Goal: Task Accomplishment & Management: Manage account settings

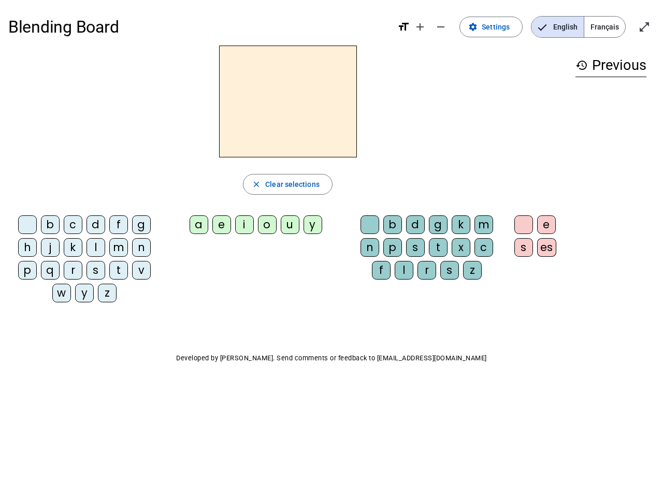
click at [421, 27] on mat-icon "add" at bounding box center [420, 27] width 12 height 12
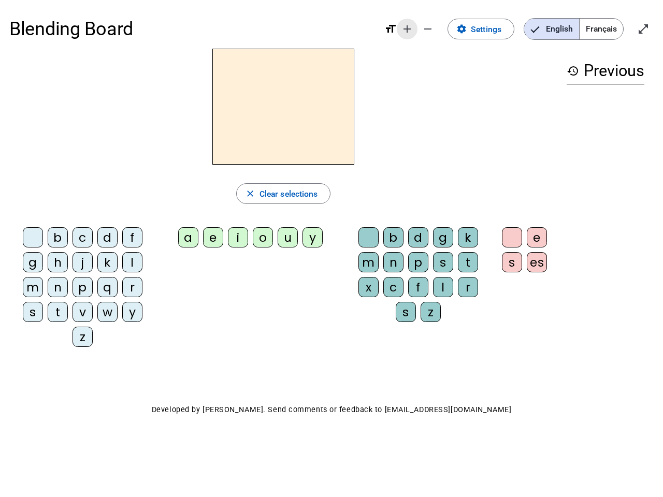
click at [441, 27] on div "Blending Board format_size add remove settings Settings English Français open_i…" at bounding box center [331, 28] width 644 height 39
click at [492, 27] on span "Settings" at bounding box center [486, 29] width 31 height 14
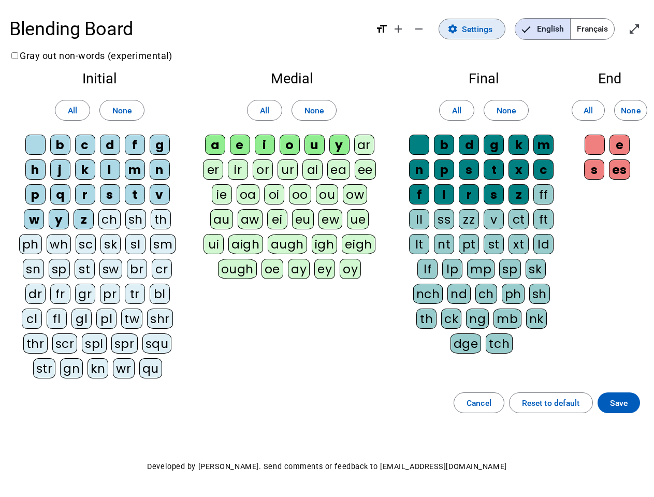
click at [557, 27] on span "English" at bounding box center [542, 29] width 55 height 21
click at [605, 27] on span "Français" at bounding box center [593, 29] width 44 height 21
click at [605, 27] on span "Français" at bounding box center [584, 29] width 59 height 21
click at [644, 27] on span "Enter full screen" at bounding box center [634, 29] width 25 height 25
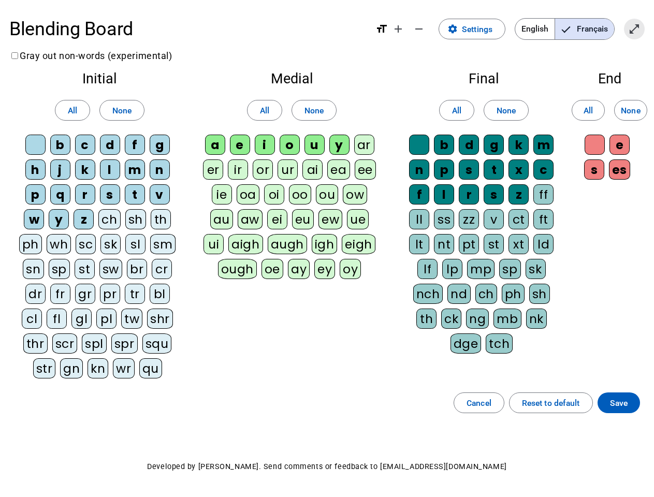
click at [288, 184] on letter-bubble "oi" at bounding box center [276, 196] width 25 height 25
click at [30, 227] on div "w" at bounding box center [34, 219] width 20 height 20
